Goal: Information Seeking & Learning: Learn about a topic

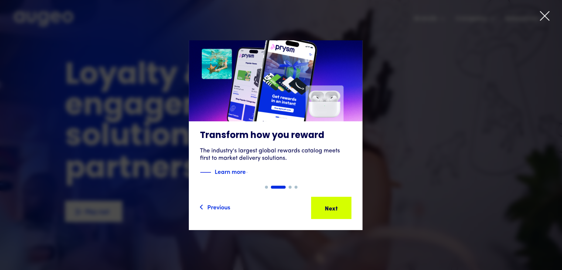
click at [544, 17] on icon at bounding box center [545, 15] width 9 height 9
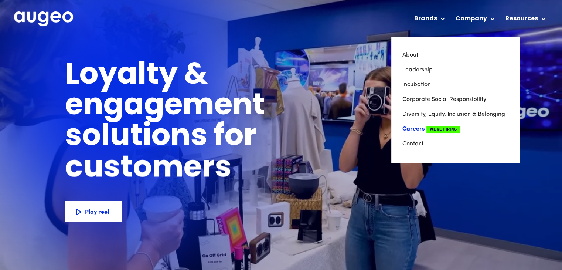
click at [414, 128] on link "Careers We're Hiring" at bounding box center [456, 129] width 106 height 15
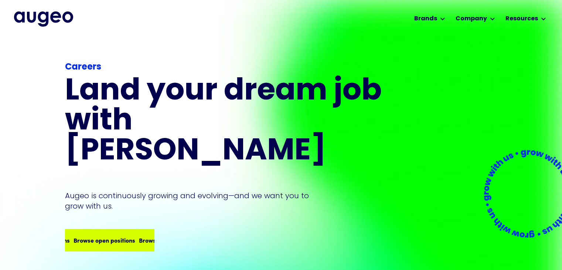
click at [128, 236] on div "Browse open positions" at bounding box center [134, 240] width 62 height 9
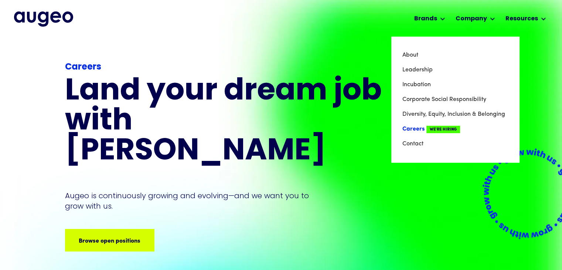
click at [414, 127] on link "Careers We're Hiring" at bounding box center [456, 129] width 106 height 15
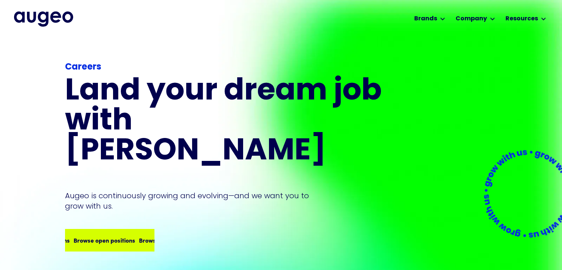
click at [86, 236] on div "Browse open positions" at bounding box center [105, 240] width 62 height 9
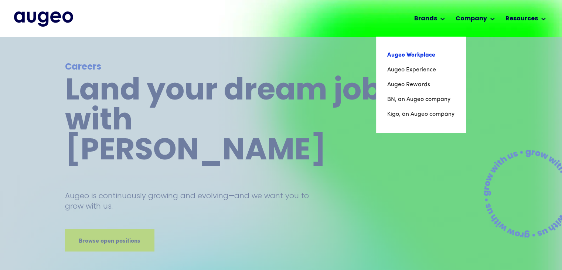
click at [410, 57] on link "Augeo Workplace" at bounding box center [421, 55] width 67 height 15
